Goal: Find specific page/section

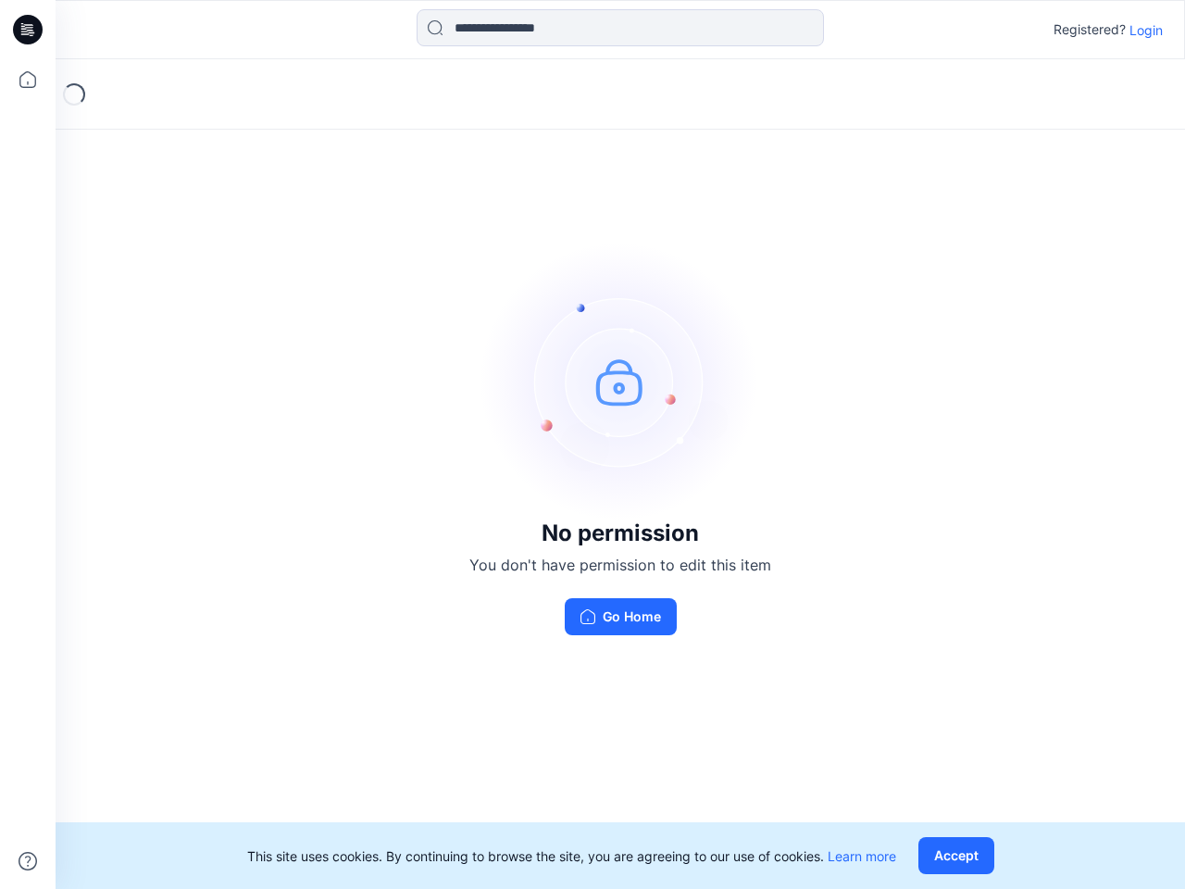
click at [593, 444] on img at bounding box center [620, 382] width 278 height 278
click at [29, 30] on icon at bounding box center [30, 30] width 7 height 1
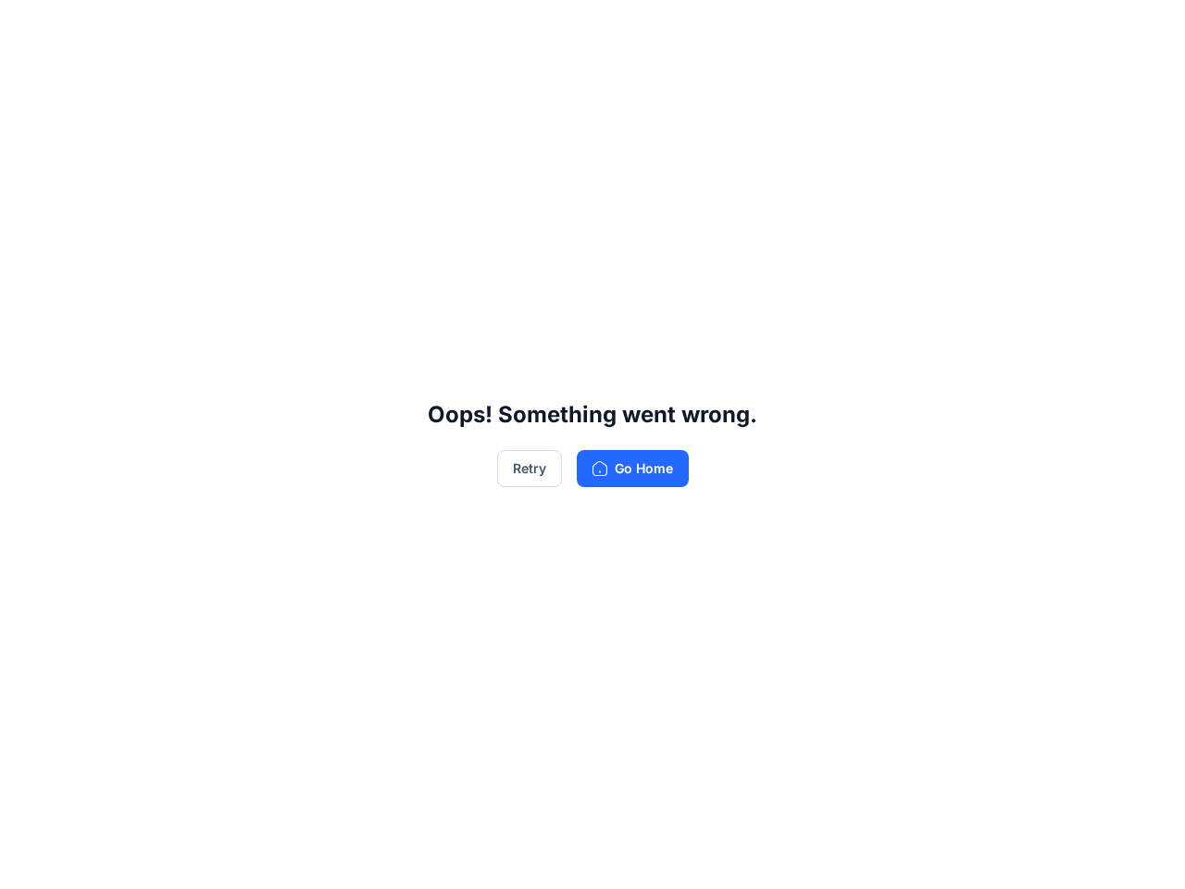
click at [28, 80] on div "Oops! Something went wrong. Retry Go Home" at bounding box center [592, 444] width 1185 height 889
click at [28, 861] on div "Oops! Something went wrong. Retry Go Home" at bounding box center [592, 444] width 1185 height 889
click at [620, 28] on div "Oops! Something went wrong. Retry Go Home" at bounding box center [592, 444] width 1185 height 889
click at [1146, 30] on div "Oops! Something went wrong. Retry Go Home" at bounding box center [592, 444] width 1185 height 889
click at [960, 856] on div "Oops! Something went wrong. Retry Go Home" at bounding box center [592, 444] width 1185 height 889
